Goal: Information Seeking & Learning: Understand process/instructions

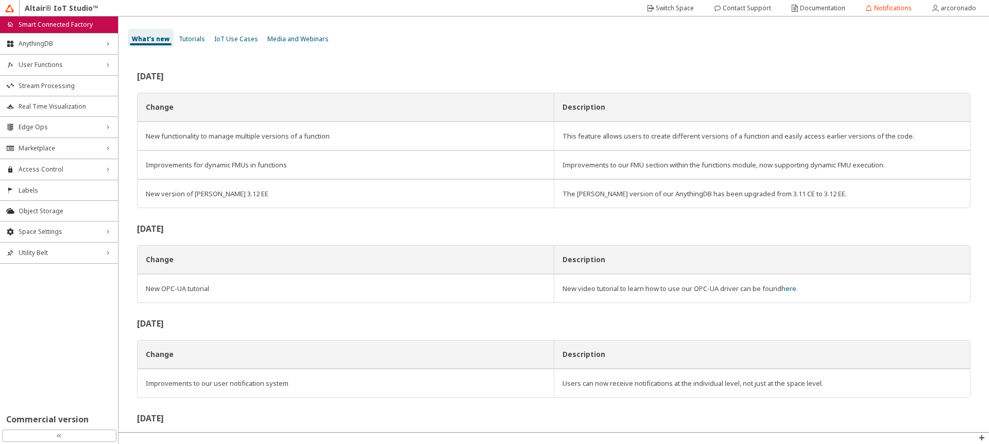
drag, startPoint x: 682, startPoint y: 10, endPoint x: 689, endPoint y: 41, distance: 31.2
click at [689, 41] on div "Altair® IoT Studio™ home Smart Connected Factory AnythingDB right_chevron User …" at bounding box center [494, 222] width 989 height 444
click at [0, 0] on slot "Documentation" at bounding box center [0, 0] width 0 height 0
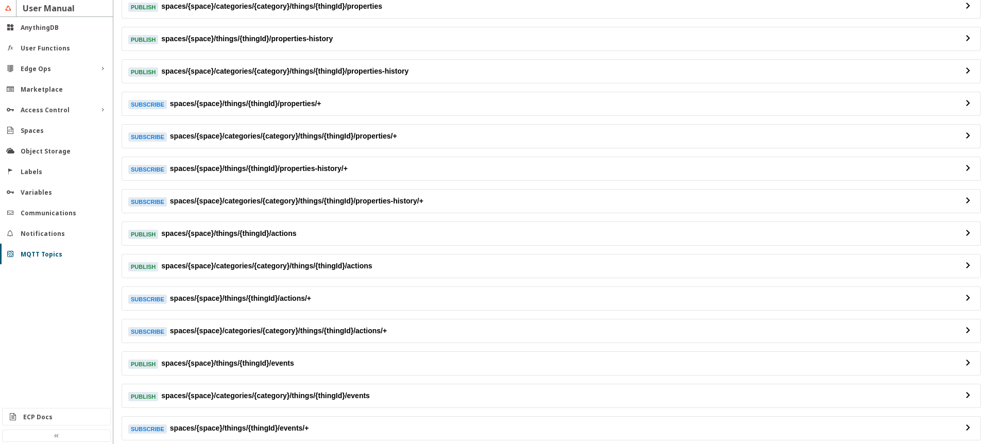
scroll to position [124, 0]
click at [77, 418] on div "ECP Docs" at bounding box center [60, 416] width 75 height 9
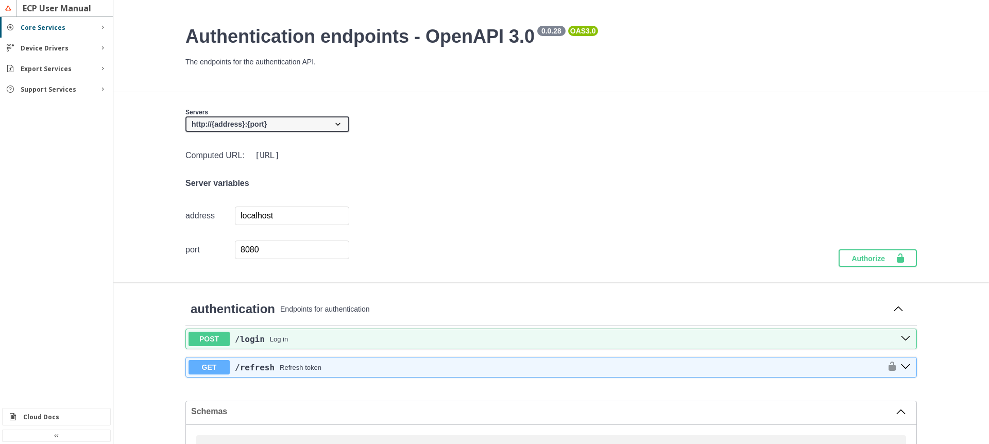
scroll to position [92, 0]
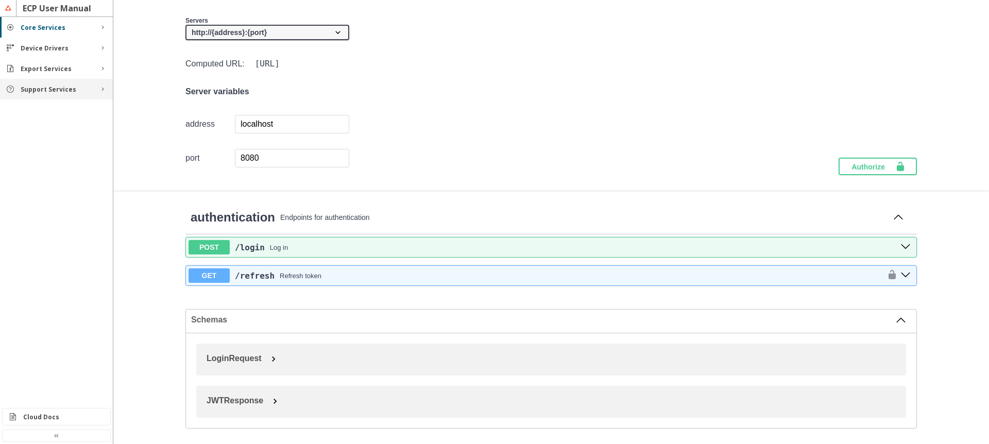
click at [55, 94] on div "Support Services" at bounding box center [56, 89] width 113 height 21
click at [0, 0] on slot "Functions" at bounding box center [0, 0] width 0 height 0
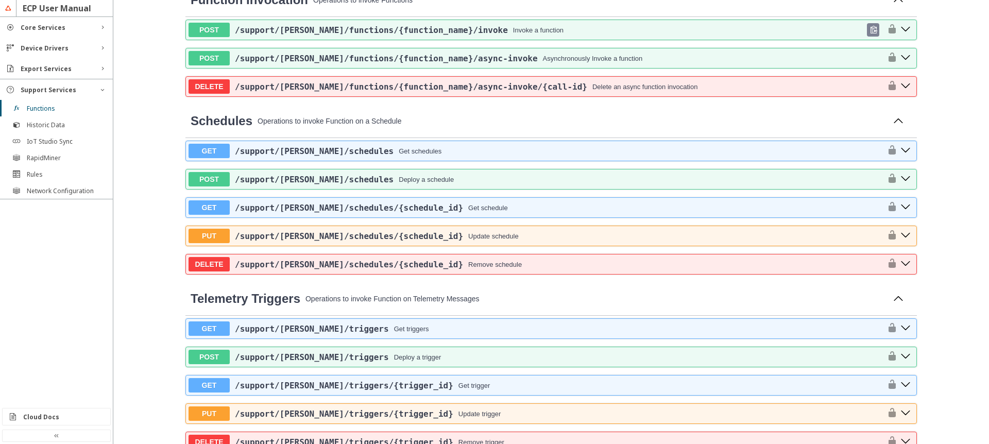
scroll to position [433, 0]
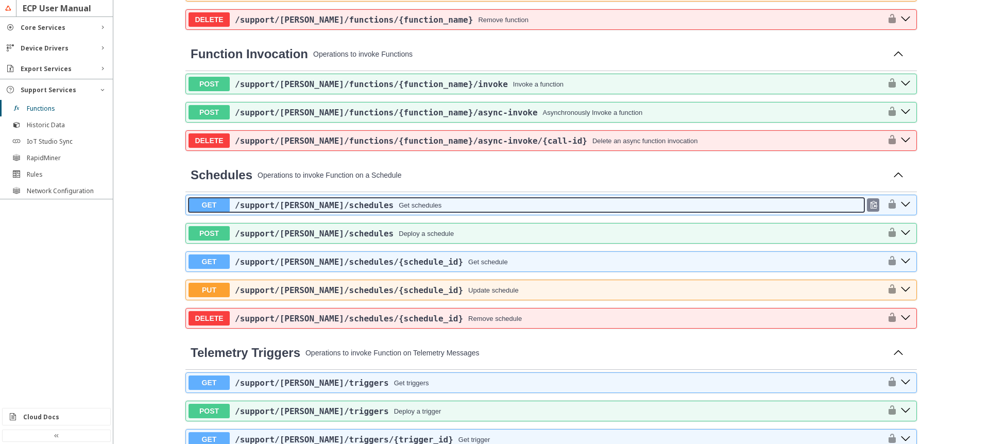
click at [399, 203] on div "Get schedules" at bounding box center [420, 205] width 43 height 8
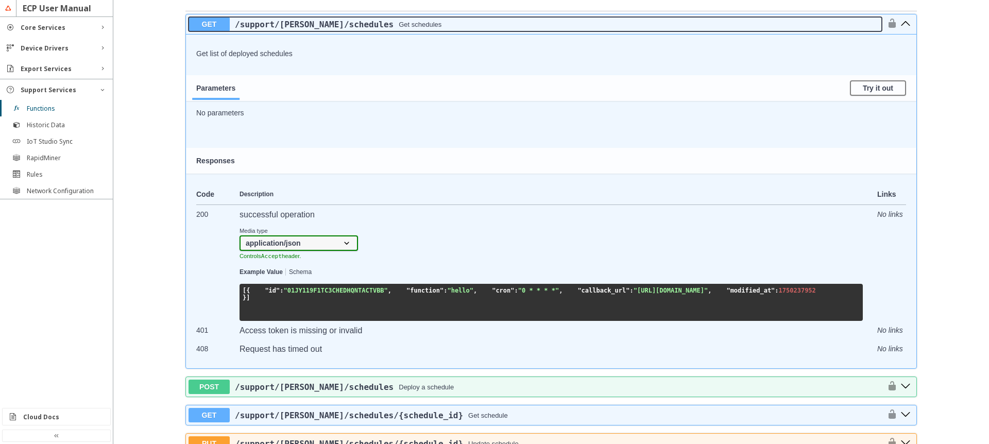
scroll to position [618, 0]
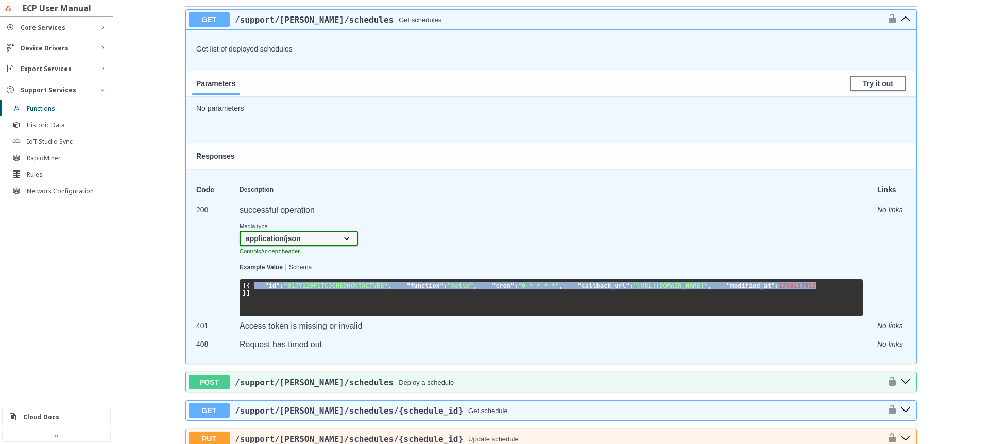
drag, startPoint x: 352, startPoint y: 331, endPoint x: 241, endPoint y: 302, distance: 114.9
click at [241, 302] on pre "[ { "id" : "01JY119F1TC3CHEDHQNTACTVBB" , "function" : "hello" , "cron" : "0 * …" at bounding box center [550, 297] width 623 height 37
click at [354, 316] on pre "[ { "id" : "01JY119F1TC3CHEDHQNTACTVBB" , "function" : "hello" , "cron" : "0 * …" at bounding box center [550, 297] width 623 height 37
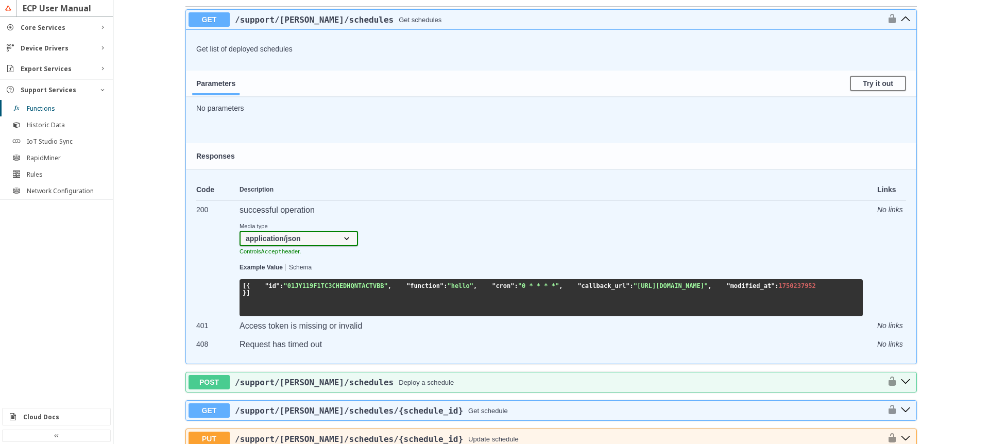
scroll to position [556, 0]
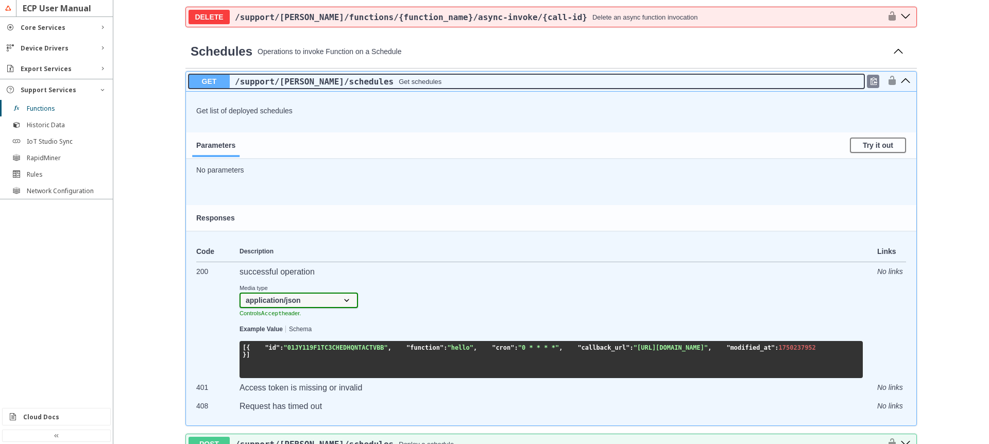
click at [444, 87] on button "GET /support /[PERSON_NAME] /schedules Get schedules" at bounding box center [526, 81] width 676 height 14
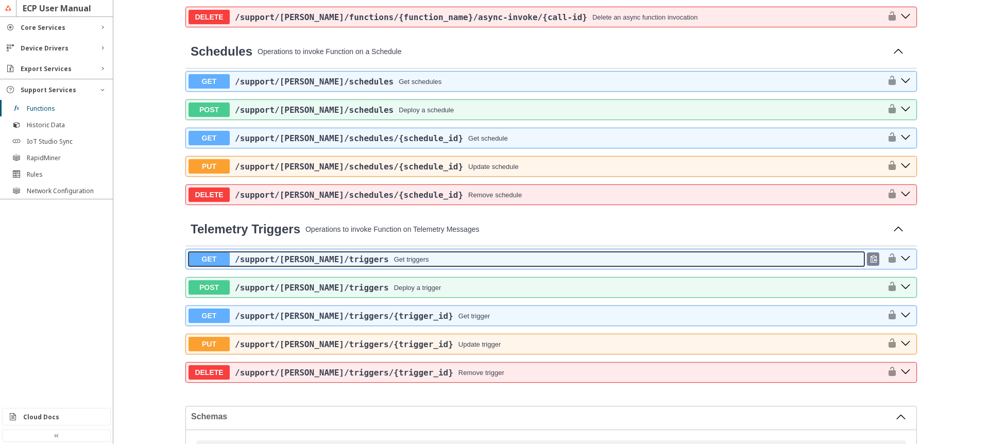
click at [394, 260] on div "Get triggers" at bounding box center [411, 259] width 35 height 8
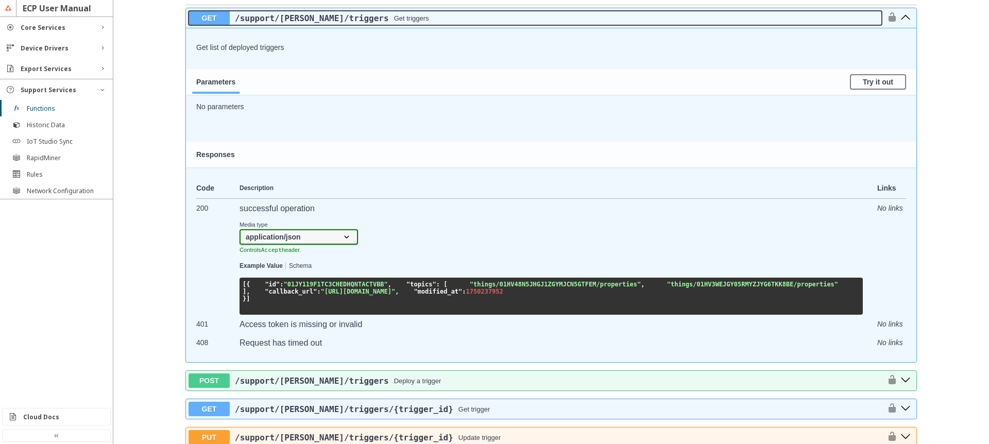
scroll to position [865, 0]
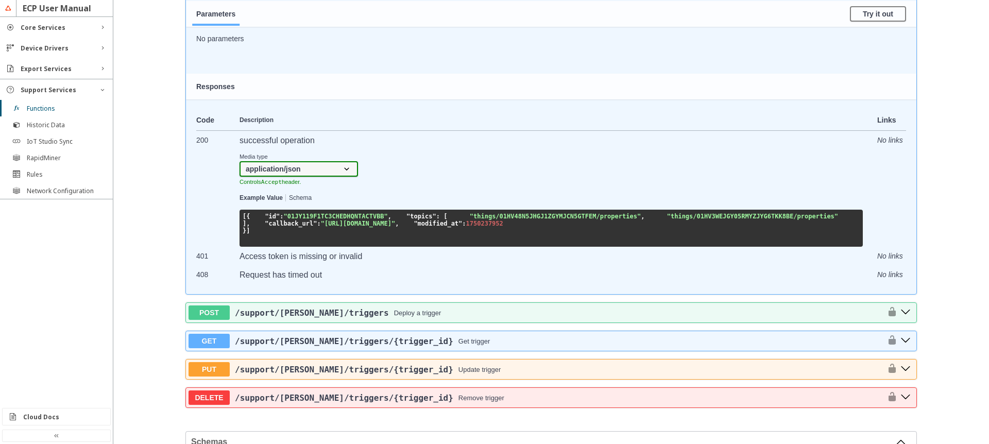
drag, startPoint x: 299, startPoint y: 263, endPoint x: 243, endPoint y: 219, distance: 70.9
click at [243, 219] on pre "[ { "id" : "01JY119F1TC3CHEDHQNTACTVBB" , "topics" : [ "things/01HV48N5JHGJ1ZGY…" at bounding box center [550, 228] width 623 height 37
click at [315, 247] on pre "[ { "id" : "01JY119F1TC3CHEDHQNTACTVBB" , "topics" : [ "things/01HV48N5JHGJ1ZGY…" at bounding box center [550, 228] width 623 height 37
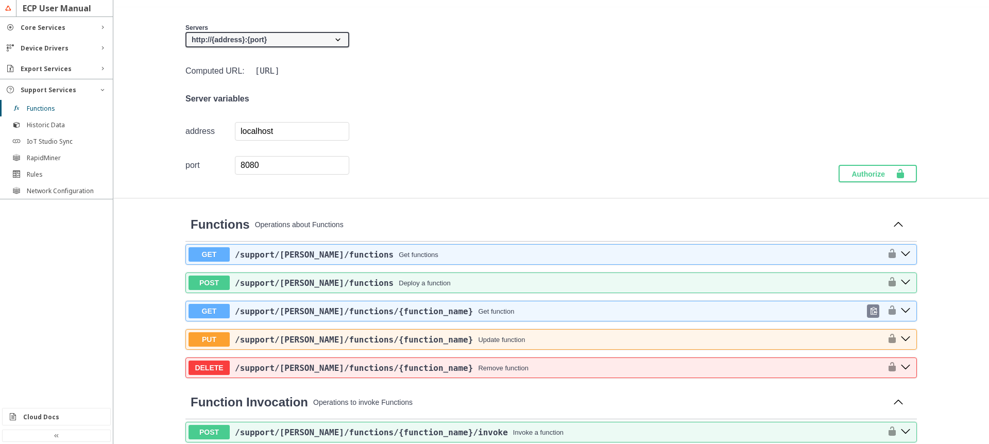
scroll to position [124, 0]
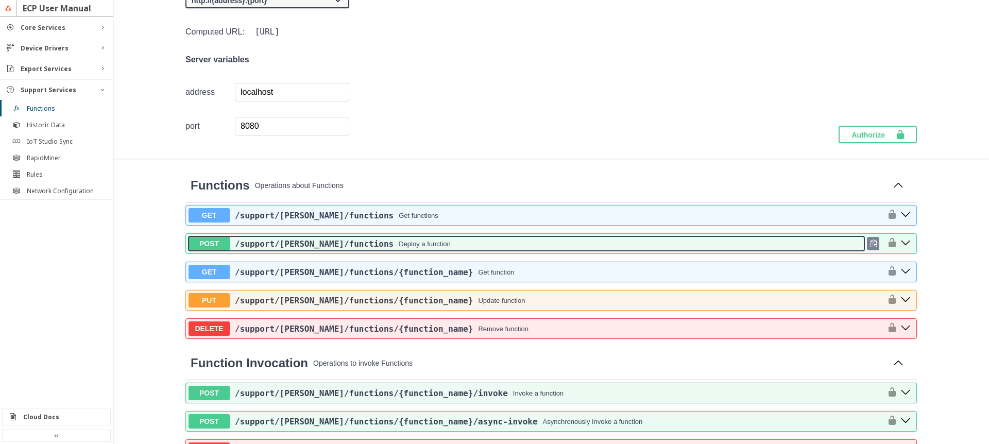
click at [420, 244] on div "/support /[PERSON_NAME] /functions Deploy a function" at bounding box center [547, 244] width 634 height 10
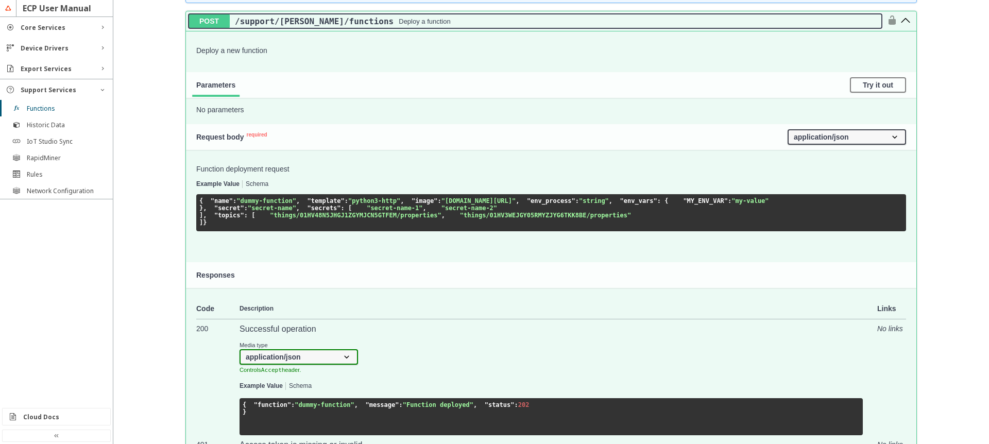
scroll to position [371, 0]
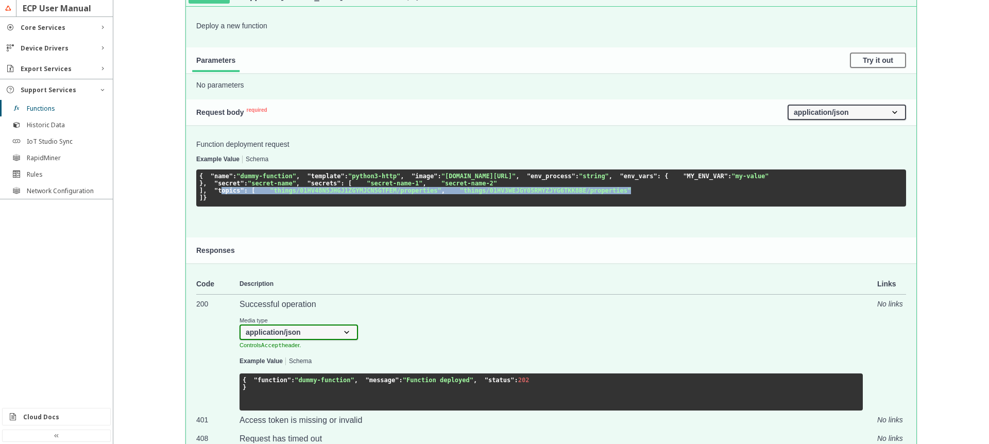
drag, startPoint x: 379, startPoint y: 286, endPoint x: 212, endPoint y: 270, distance: 167.6
click at [212, 201] on code "{ "name" : "dummy-function" , "template" : "python3-http" , "image" : "[DOMAIN_…" at bounding box center [484, 187] width 570 height 29
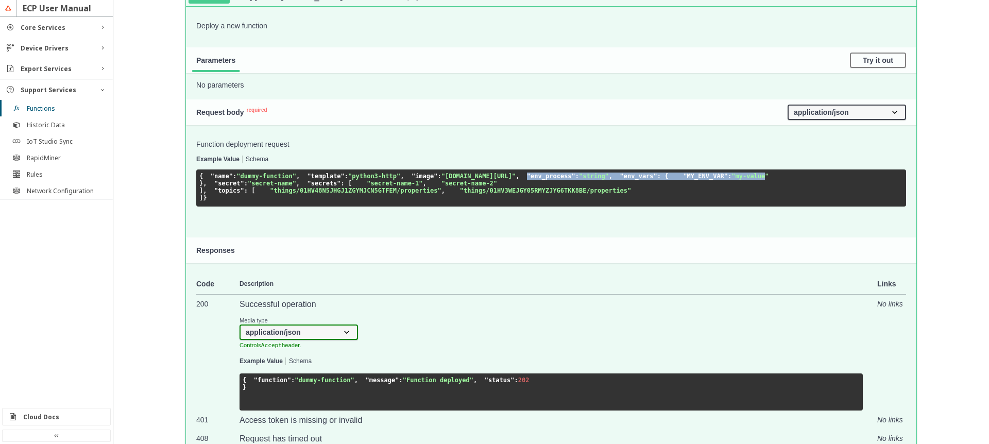
drag, startPoint x: 297, startPoint y: 219, endPoint x: 201, endPoint y: 212, distance: 96.0
click at [202, 201] on code "{ "name" : "dummy-function" , "template" : "python3-http" , "image" : "[DOMAIN_…" at bounding box center [484, 187] width 570 height 29
click at [322, 206] on pre "{ "name" : "dummy-function" , "template" : "python3-http" , "image" : "[DOMAIN_…" at bounding box center [551, 187] width 710 height 37
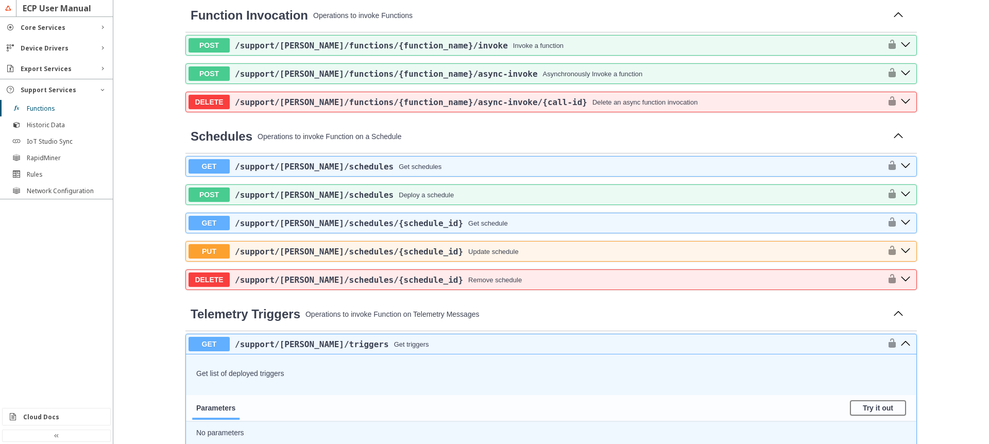
scroll to position [989, 0]
